Goal: Task Accomplishment & Management: Complete application form

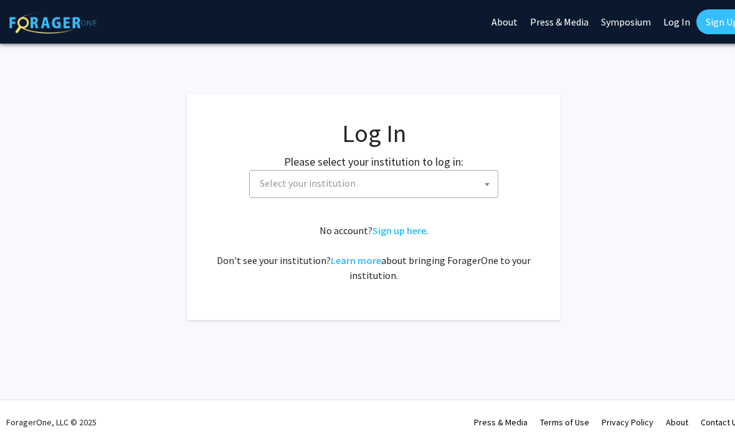
select select
click at [479, 182] on span "Select your institution" at bounding box center [376, 184] width 243 height 26
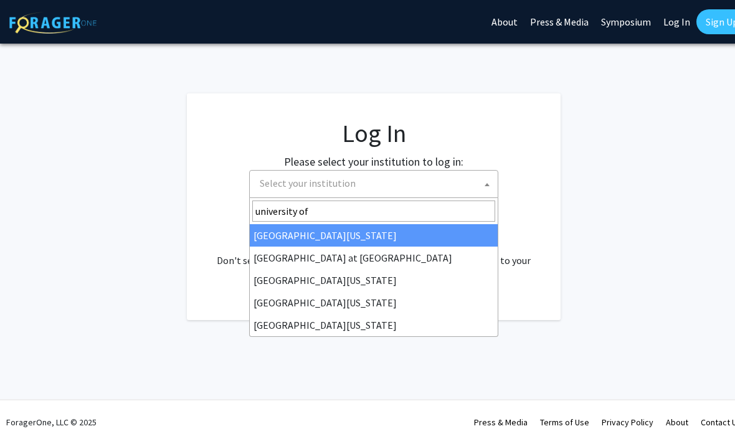
type input "university of"
select select "13"
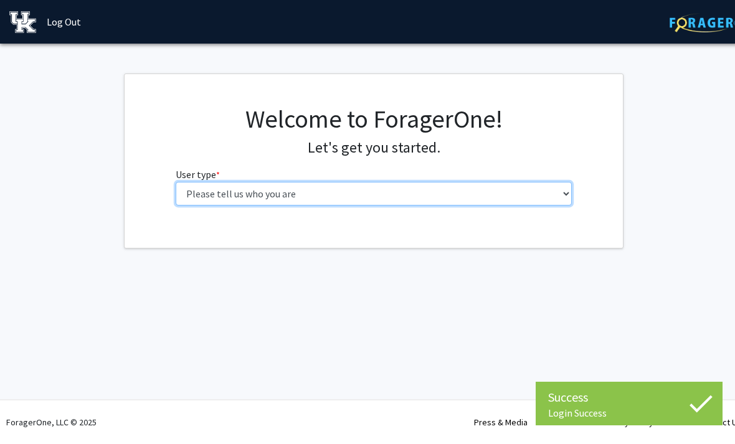
click at [468, 187] on select "Please tell us who you are Undergraduate Student Master's Student Doctoral Cand…" at bounding box center [374, 194] width 397 height 24
select select "1: undergrad"
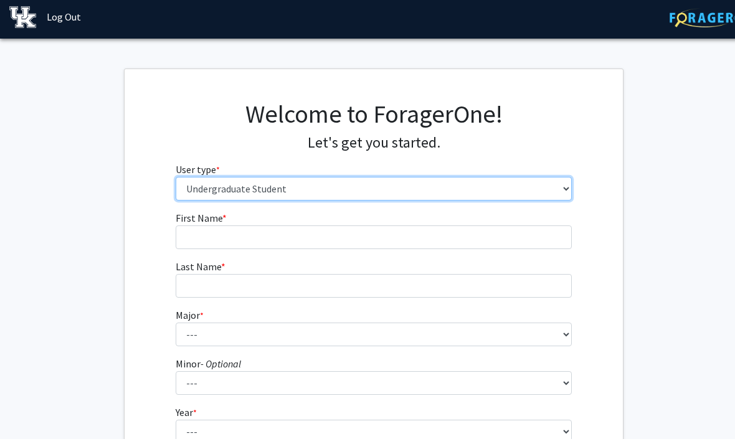
scroll to position [58, 0]
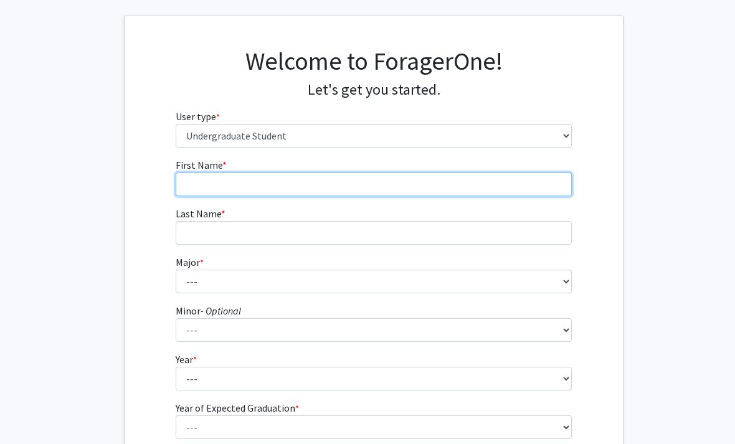
click at [536, 188] on input "First Name * required" at bounding box center [374, 184] width 397 height 24
type input "Zhiyu"
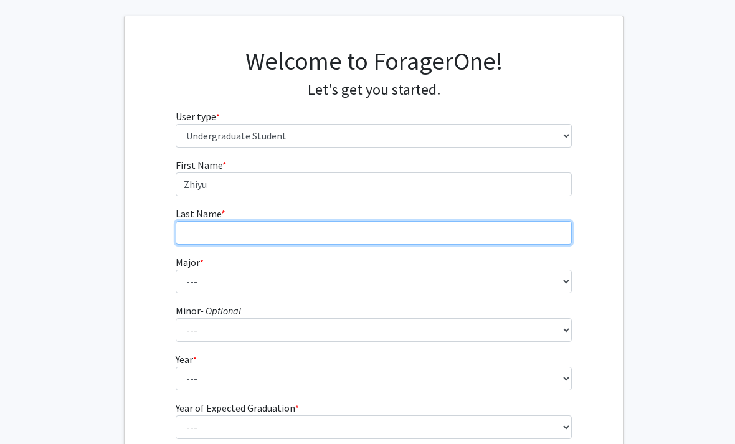
click at [477, 225] on input "Last Name * required" at bounding box center [374, 233] width 397 height 24
type input "[PERSON_NAME]"
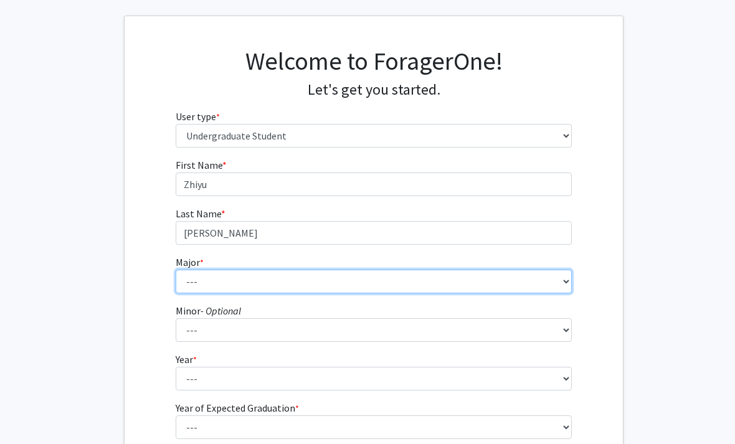
click at [508, 283] on select "--- Accounting Aerospace Engineering African American & Africana Studies Agricu…" at bounding box center [374, 282] width 397 height 24
click at [557, 283] on select "--- Accounting Aerospace Engineering African American & Africana Studies Agricu…" at bounding box center [374, 282] width 397 height 24
click at [447, 272] on select "--- Accounting Aerospace Engineering African American & Africana Studies Agricu…" at bounding box center [374, 282] width 397 height 24
select select "97: 934"
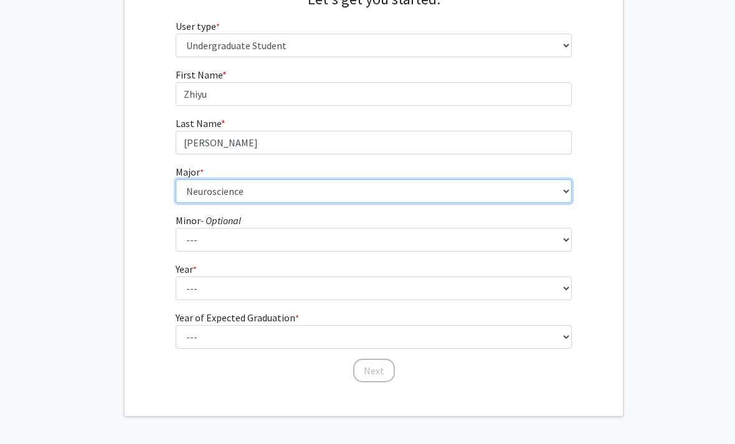
scroll to position [153, 0]
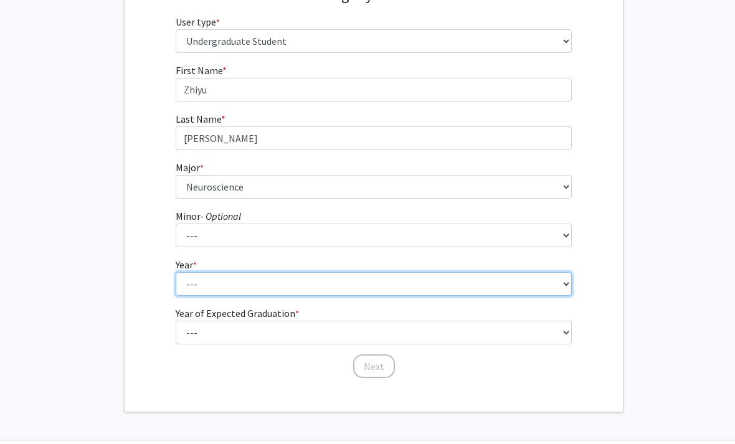
click at [556, 286] on select "--- First-year Sophomore Junior Senior Postbaccalaureate Certificate" at bounding box center [374, 284] width 397 height 24
select select "3: junior"
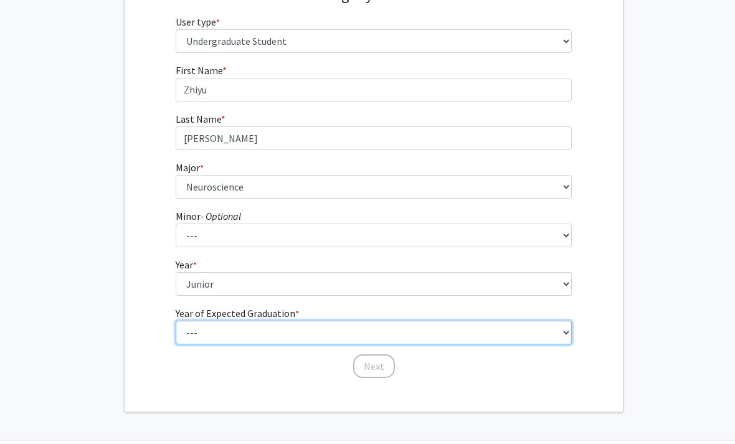
click at [370, 334] on select "--- 2025 2026 2027 2028 2029 2030 2031 2032 2033 2034" at bounding box center [374, 333] width 397 height 24
select select "3: 2027"
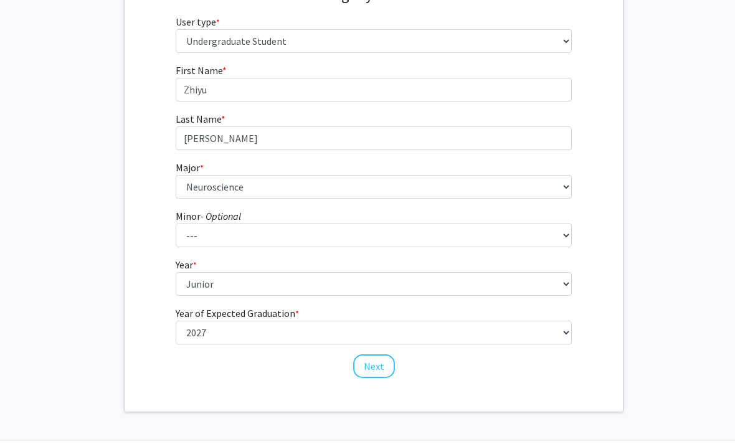
click at [376, 361] on button "Next" at bounding box center [374, 366] width 42 height 24
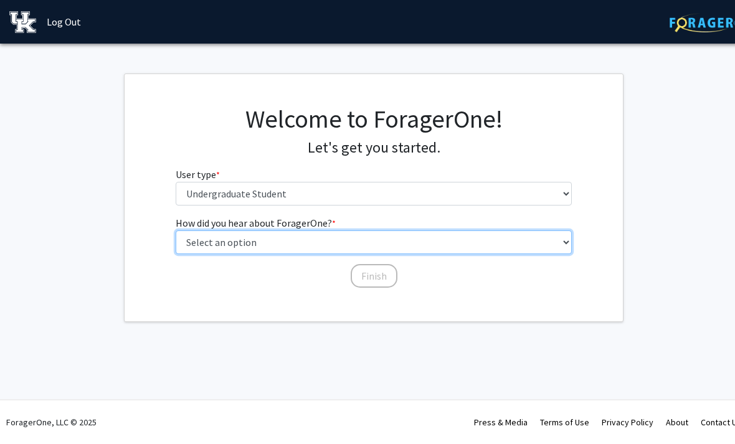
click at [435, 240] on select "Select an option Peer/student recommendation Faculty/staff recommendation Unive…" at bounding box center [374, 242] width 397 height 24
select select "3: university_website"
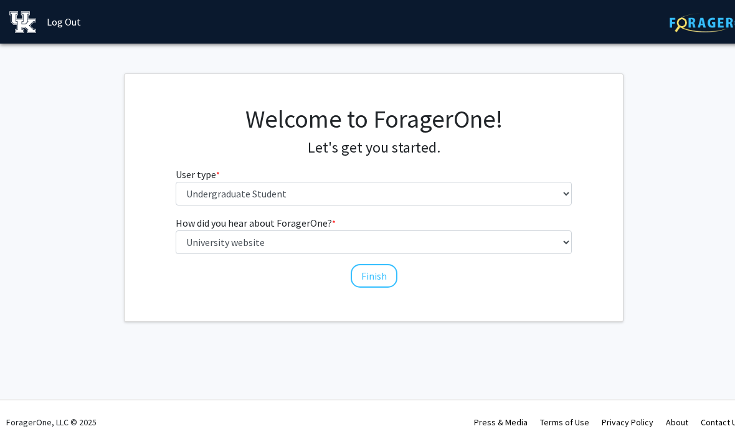
click at [379, 276] on button "Finish" at bounding box center [374, 276] width 47 height 24
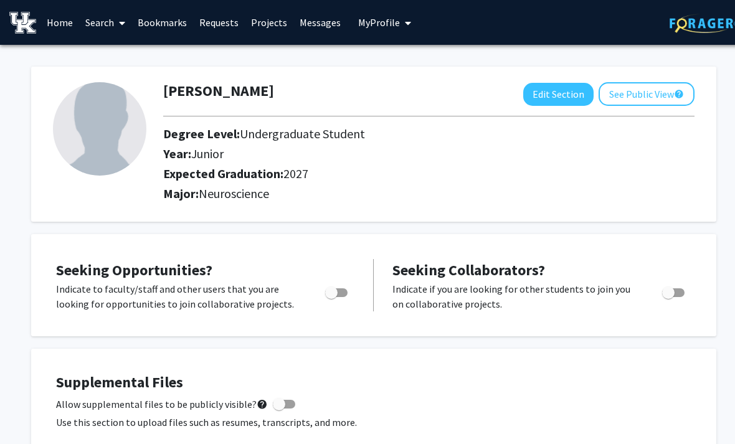
click at [642, 87] on button "See Public View help" at bounding box center [646, 94] width 96 height 24
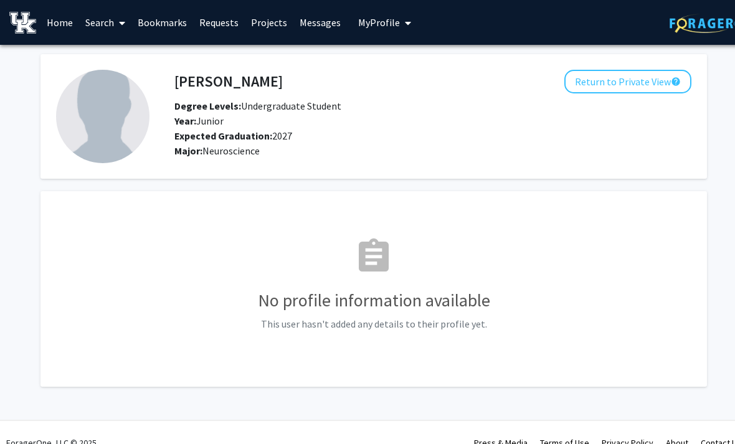
click at [651, 75] on button "Return to Private View help" at bounding box center [627, 82] width 127 height 24
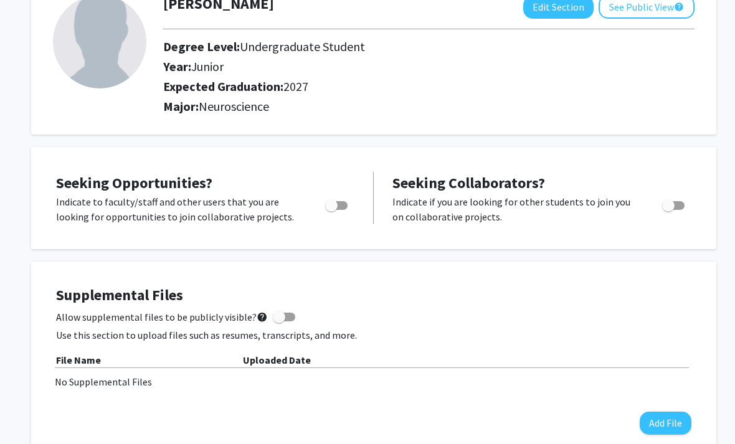
scroll to position [87, 0]
click at [340, 201] on span "Toggle" at bounding box center [336, 205] width 22 height 9
click at [331, 210] on input "Are you actively seeking opportunities?" at bounding box center [331, 210] width 1 height 1
checkbox input "true"
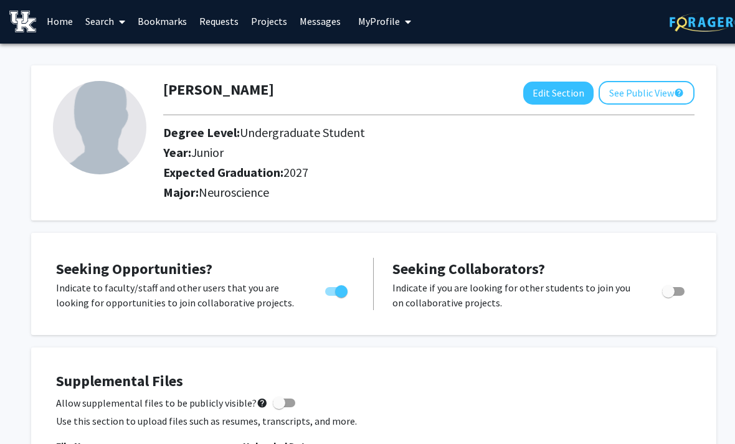
scroll to position [0, 0]
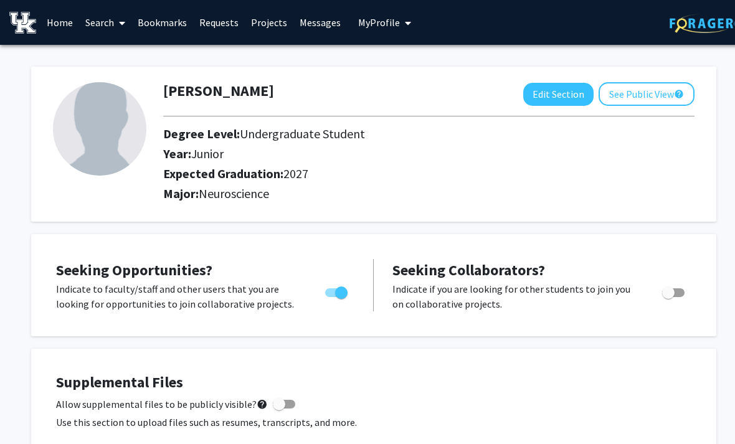
click at [125, 24] on icon at bounding box center [122, 23] width 6 height 10
click at [211, 67] on div "[PERSON_NAME] Edit Section See Public View help Degree Level: Undergraduate Stu…" at bounding box center [373, 144] width 685 height 155
click at [273, 27] on link "Projects" at bounding box center [269, 23] width 49 height 44
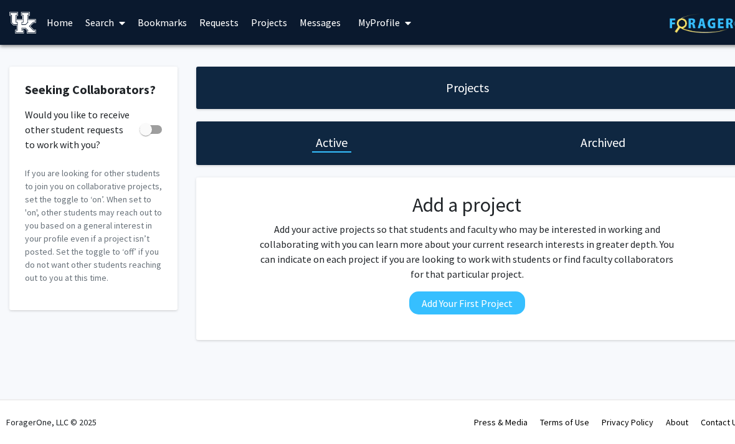
click at [52, 24] on link "Home" at bounding box center [59, 23] width 39 height 44
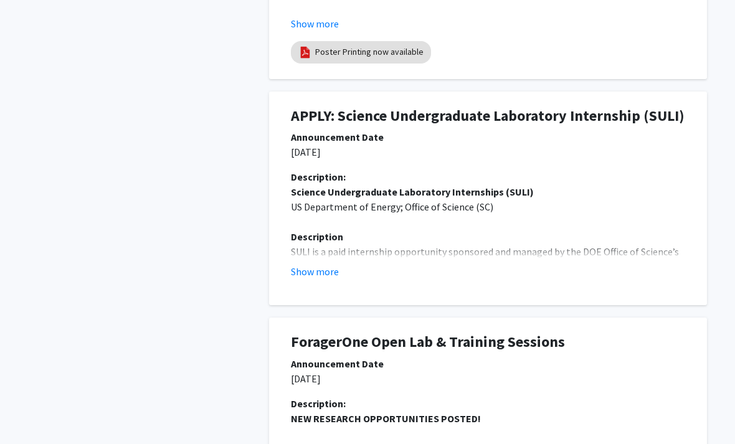
scroll to position [554, 0]
click at [331, 267] on button "Show more" at bounding box center [315, 271] width 48 height 15
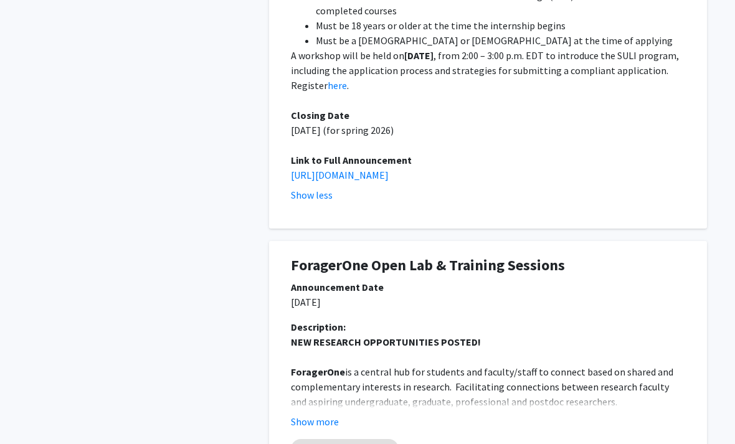
scroll to position [1204, 0]
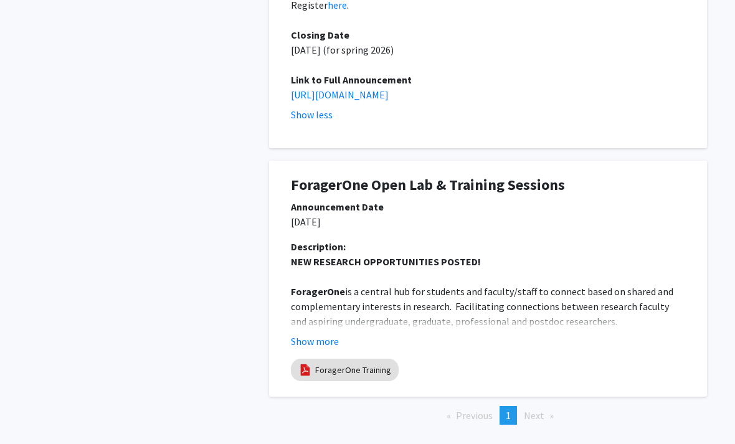
click at [332, 334] on button "Show more" at bounding box center [315, 341] width 48 height 15
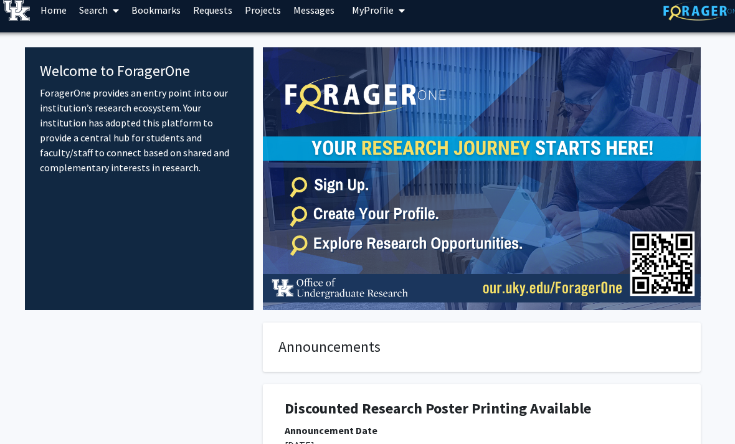
scroll to position [0, 6]
